Goal: Complete application form

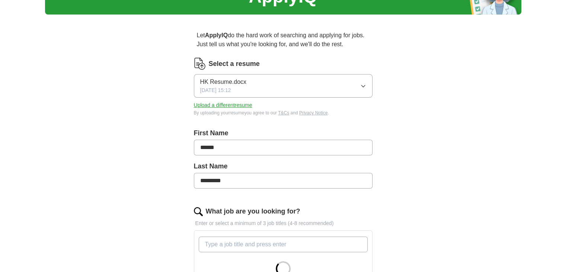
scroll to position [44, 0]
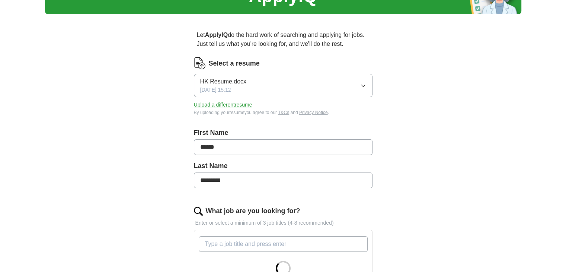
click at [367, 83] on button "HK Resume.docx [DATE] 15:12" at bounding box center [283, 85] width 179 height 23
click at [276, 132] on div "Resume.pdf" at bounding box center [283, 130] width 166 height 9
click at [229, 102] on button "Upload a different resume" at bounding box center [223, 105] width 58 height 8
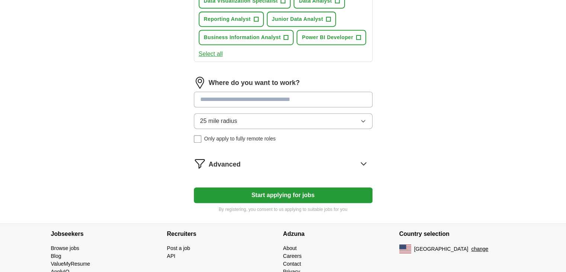
scroll to position [343, 0]
click at [350, 187] on button "Start applying for jobs" at bounding box center [283, 195] width 179 height 16
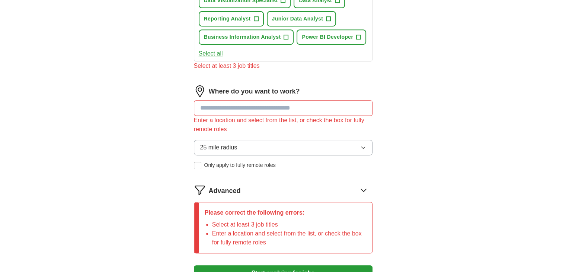
click at [288, 111] on input at bounding box center [283, 108] width 179 height 16
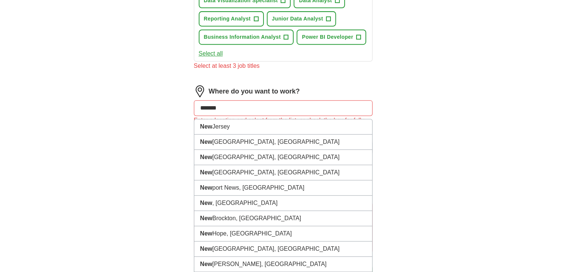
type input "********"
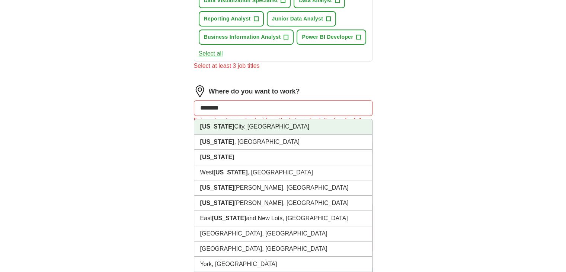
click at [267, 124] on li "[US_STATE][GEOGRAPHIC_DATA], [GEOGRAPHIC_DATA]" at bounding box center [283, 126] width 178 height 15
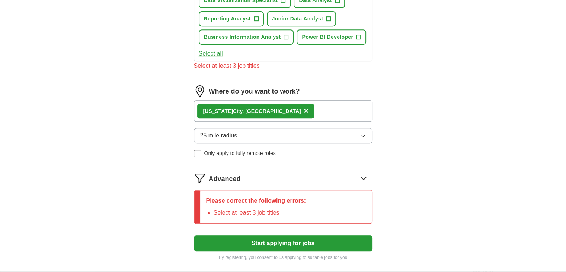
click at [283, 113] on div "[US_STATE][GEOGRAPHIC_DATA], [GEOGRAPHIC_DATA] ×" at bounding box center [283, 111] width 179 height 22
click at [286, 108] on div "[US_STATE][GEOGRAPHIC_DATA], [GEOGRAPHIC_DATA] ×" at bounding box center [283, 111] width 179 height 22
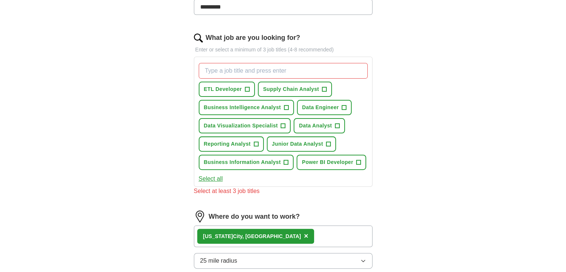
scroll to position [217, 0]
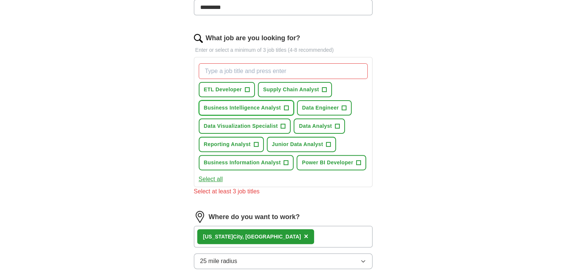
click at [262, 108] on span "Business Intelligence Analyst" at bounding box center [242, 108] width 77 height 8
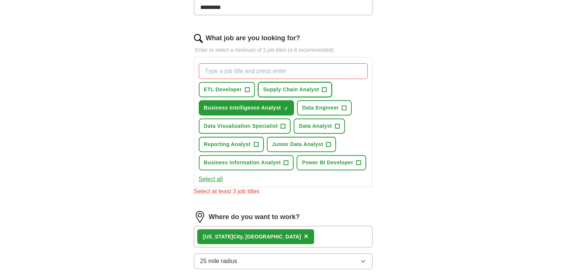
click at [282, 92] on span "Supply Chain Analyst" at bounding box center [291, 90] width 56 height 8
click at [266, 163] on span "Business Information Analyst" at bounding box center [242, 163] width 77 height 8
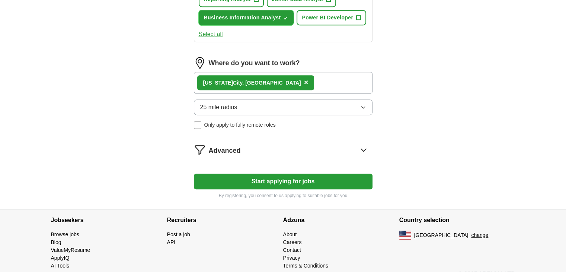
scroll to position [363, 0]
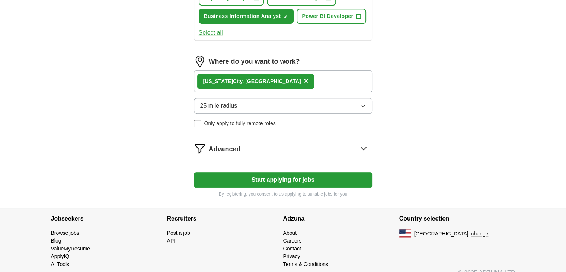
click at [314, 181] on button "Start applying for jobs" at bounding box center [283, 180] width 179 height 16
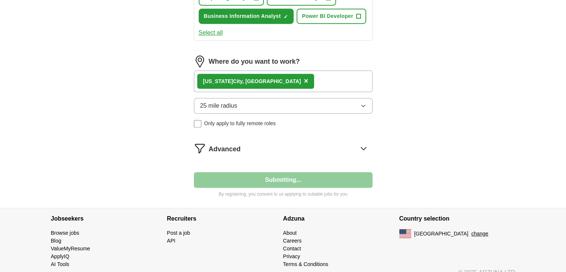
select select "**"
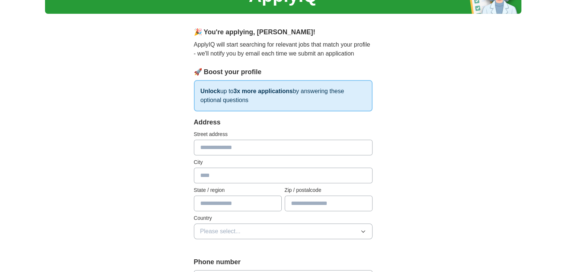
scroll to position [43, 0]
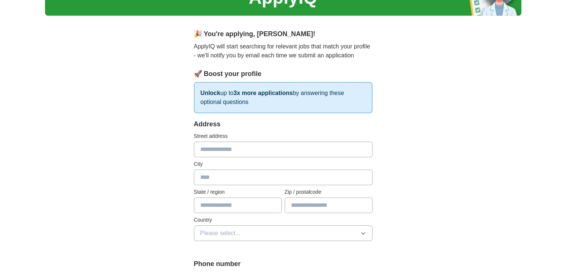
click at [238, 149] on input "text" at bounding box center [283, 149] width 179 height 16
type input "**********"
type input "**"
type input "*****"
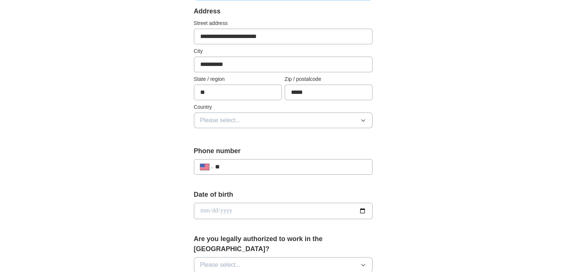
scroll to position [156, 0]
click at [268, 118] on button "Please select..." at bounding box center [283, 120] width 179 height 16
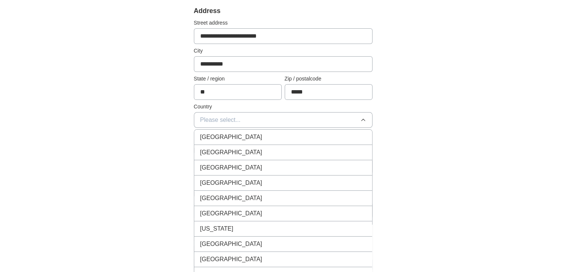
click at [252, 156] on li "[GEOGRAPHIC_DATA]" at bounding box center [283, 152] width 178 height 15
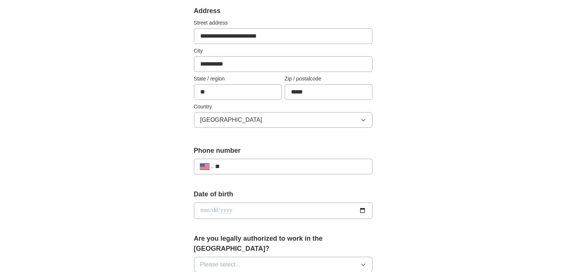
click at [250, 169] on input "**" at bounding box center [290, 166] width 151 height 9
type input "**********"
click at [289, 205] on input "date" at bounding box center [283, 210] width 179 height 16
click at [203, 207] on input "date" at bounding box center [283, 210] width 179 height 16
type input "**********"
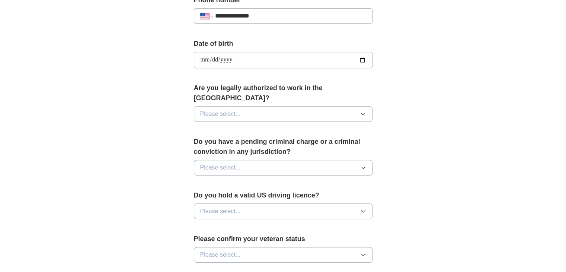
scroll to position [308, 0]
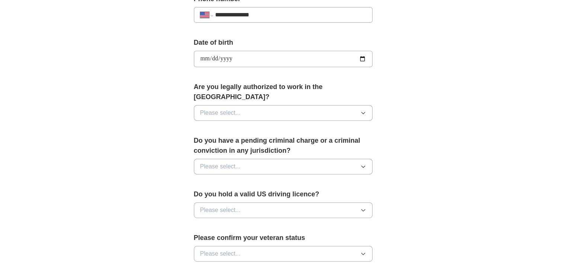
click at [311, 105] on button "Please select..." at bounding box center [283, 113] width 179 height 16
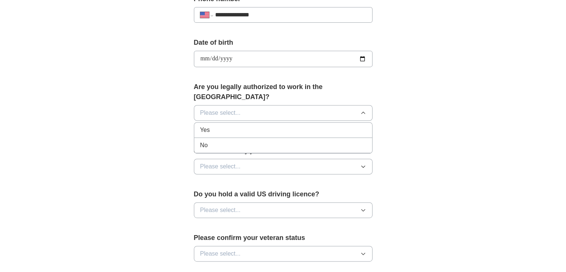
click at [271, 125] on div "Yes" at bounding box center [283, 129] width 166 height 9
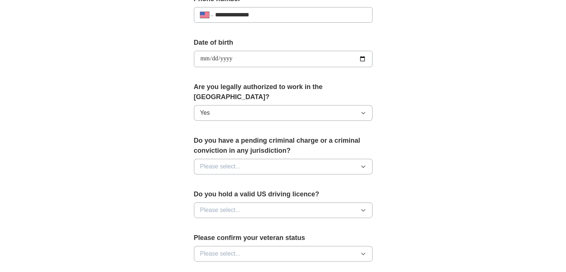
click at [268, 159] on button "Please select..." at bounding box center [283, 167] width 179 height 16
click at [251, 194] on div "No" at bounding box center [283, 198] width 166 height 9
click at [248, 202] on button "Please select..." at bounding box center [283, 210] width 179 height 16
click at [238, 223] on div "Yes" at bounding box center [283, 227] width 166 height 9
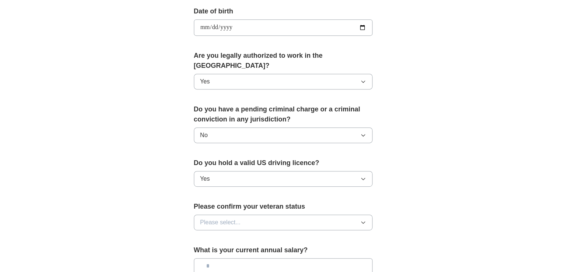
scroll to position [359, 0]
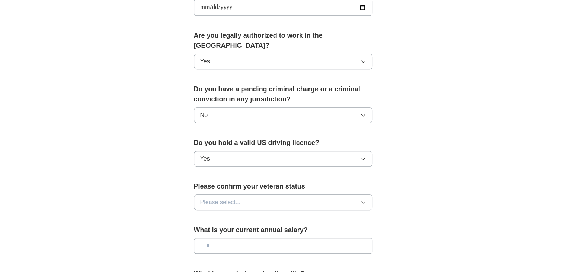
click at [281, 194] on button "Please select..." at bounding box center [283, 202] width 179 height 16
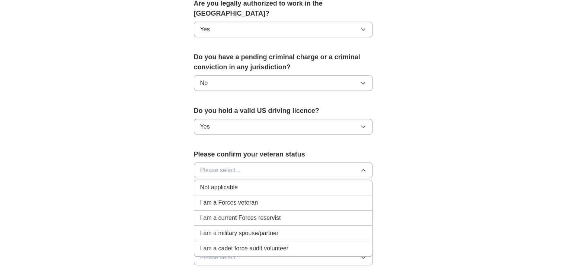
scroll to position [395, 0]
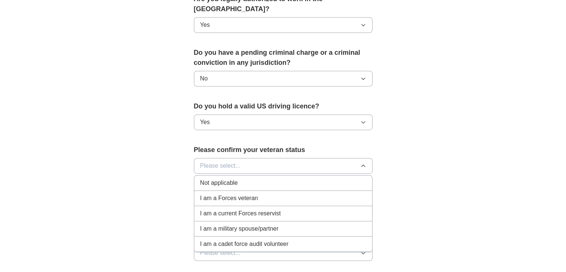
click at [279, 178] on div "Not applicable" at bounding box center [283, 182] width 166 height 9
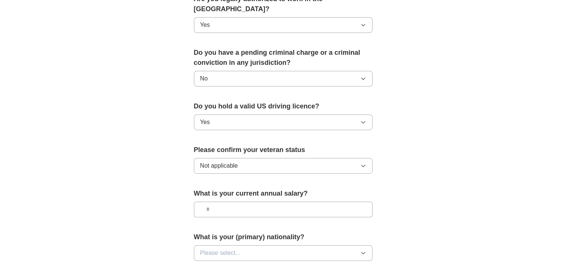
click at [273, 201] on input "text" at bounding box center [283, 209] width 179 height 16
type input "*******"
click at [290, 245] on button "Please select..." at bounding box center [283, 253] width 179 height 16
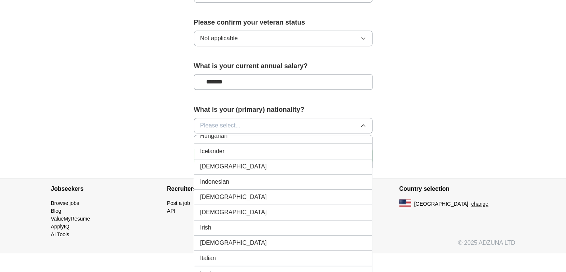
scroll to position [1186, 0]
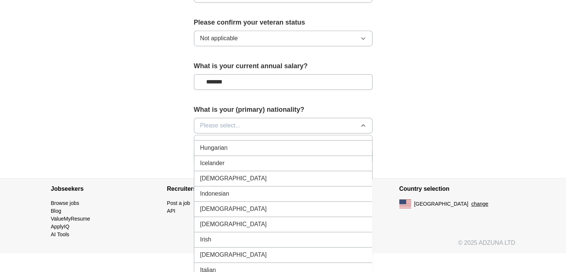
click at [278, 174] on div "[DEMOGRAPHIC_DATA]" at bounding box center [283, 178] width 166 height 9
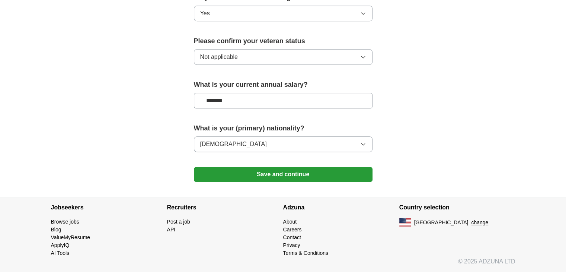
scroll to position [492, 0]
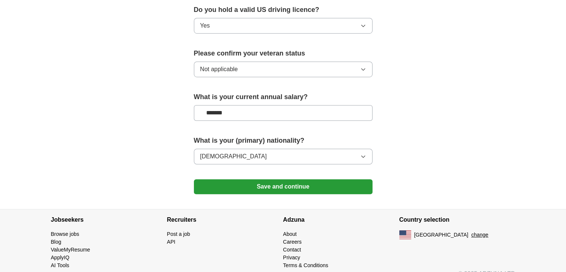
click at [291, 179] on button "Save and continue" at bounding box center [283, 186] width 179 height 15
